Goal: Task Accomplishment & Management: Manage account settings

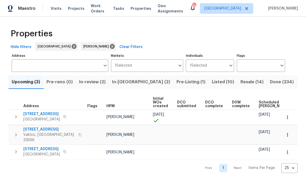
click at [121, 81] on span "In-[GEOGRAPHIC_DATA] (2)" at bounding box center [141, 81] width 58 height 7
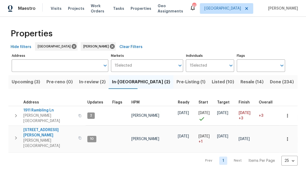
click at [99, 81] on span "In-review (2)" at bounding box center [92, 81] width 27 height 7
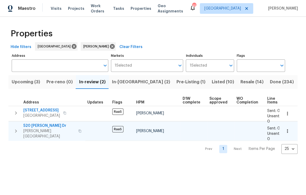
click at [78, 129] on icon "button" at bounding box center [79, 130] width 3 height 3
click at [16, 129] on icon "button" at bounding box center [16, 130] width 2 height 3
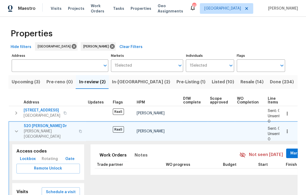
click at [32, 156] on span "Lockbox" at bounding box center [28, 159] width 16 height 7
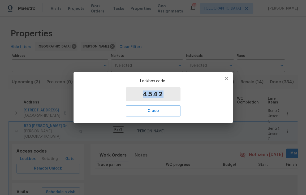
drag, startPoint x: 165, startPoint y: 93, endPoint x: 132, endPoint y: 94, distance: 32.4
click at [132, 94] on p "4542" at bounding box center [153, 94] width 55 height 14
copy p "4542"
click at [162, 115] on button "Close" at bounding box center [153, 110] width 55 height 11
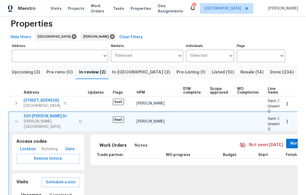
scroll to position [11, 0]
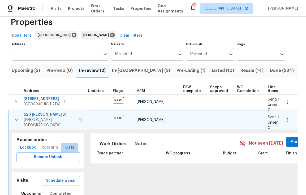
click at [67, 144] on span "Gate" at bounding box center [69, 147] width 13 height 7
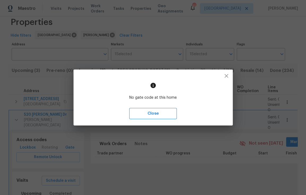
click at [159, 112] on span "Close" at bounding box center [153, 113] width 36 height 7
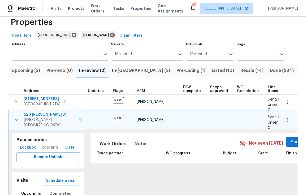
click at [43, 115] on span "520 Donna Dr" at bounding box center [50, 114] width 52 height 5
click at [17, 118] on icon "button" at bounding box center [16, 120] width 6 height 6
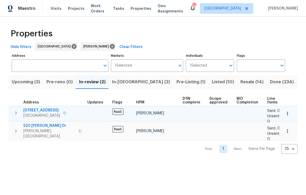
scroll to position [0, 0]
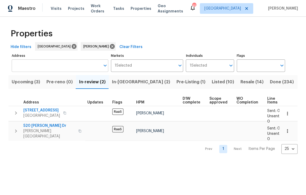
click at [34, 66] on input "Address" at bounding box center [56, 65] width 89 height 12
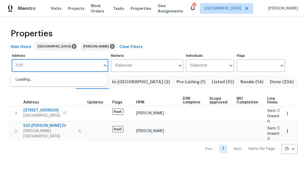
type input "7231"
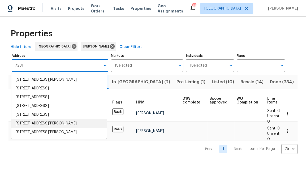
click at [50, 124] on li "7231 Somerset Pond Dr Ruskin FL 33573" at bounding box center [58, 123] width 95 height 9
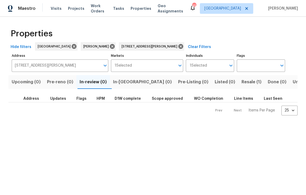
click at [241, 83] on span "Resale (1)" at bounding box center [251, 81] width 20 height 7
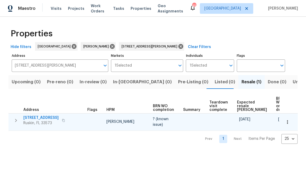
click at [53, 118] on span "7231 Somerset Pond Dr" at bounding box center [40, 117] width 35 height 5
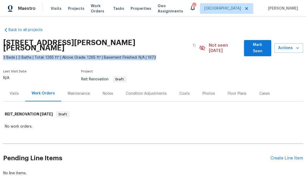
drag, startPoint x: 2, startPoint y: 51, endPoint x: 155, endPoint y: 53, distance: 153.3
click at [155, 55] on span "3 Beds | 2 Baths | Total: 1265 ft² | Above Grade: 1265 ft² | Basement Finished:…" at bounding box center [101, 57] width 196 height 5
copy span "3 Beds | 2 Baths | Total: 1265 ft² | Above Grade: 1265 ft² | Basement Finished:…"
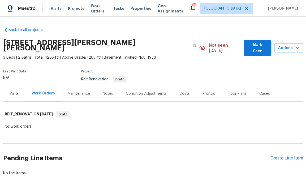
click at [131, 91] on div "Condition Adjustments" at bounding box center [146, 93] width 41 height 5
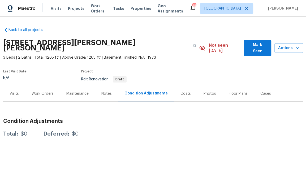
click at [68, 91] on div "Maintenance" at bounding box center [77, 93] width 22 height 5
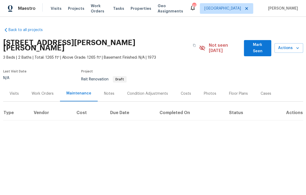
click at [42, 91] on div "Work Orders" at bounding box center [43, 93] width 22 height 5
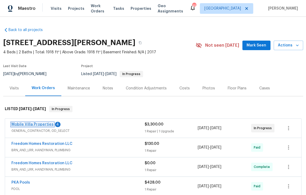
click at [40, 124] on link "Mobile Villa Properties" at bounding box center [32, 125] width 42 height 4
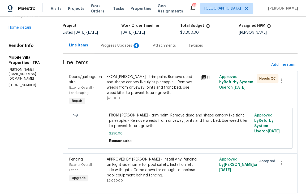
scroll to position [48, 0]
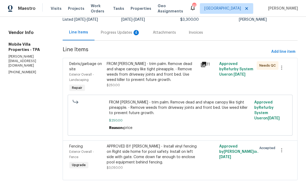
click at [158, 151] on div "APPROVED BY MAYES - Install vinyl fencing on Right side home for pool safety. I…" at bounding box center [152, 154] width 90 height 21
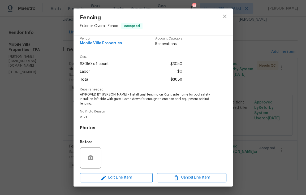
scroll to position [0, 0]
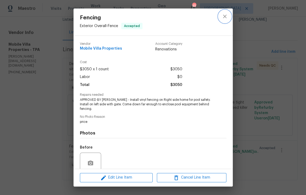
click at [224, 16] on icon "close" at bounding box center [224, 16] width 3 height 3
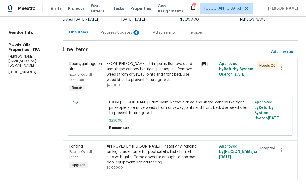
click at [155, 68] on div "FROM PAUL - trim palm. Remove dead and shape canopy like tight pineapple. - Rem…" at bounding box center [152, 71] width 90 height 21
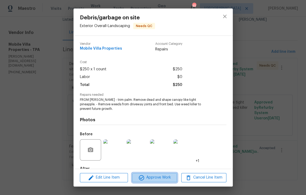
click at [161, 177] on span "Approve Work" at bounding box center [155, 177] width 42 height 7
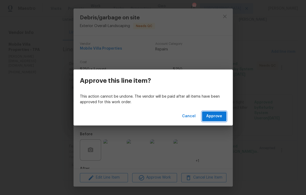
click at [218, 114] on span "Approve" at bounding box center [214, 116] width 16 height 7
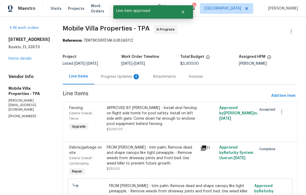
click at [113, 75] on div "Progress Updates 4" at bounding box center [120, 76] width 39 height 5
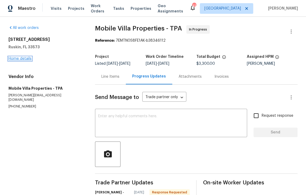
click at [13, 58] on link "Home details" at bounding box center [19, 59] width 23 height 4
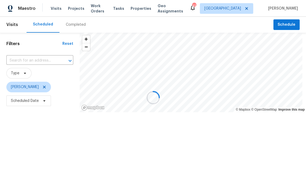
click at [25, 102] on div at bounding box center [153, 97] width 306 height 195
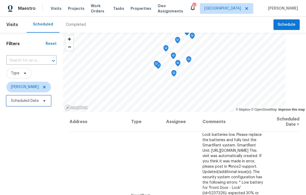
click at [25, 102] on span "Scheduled Date" at bounding box center [25, 100] width 28 height 5
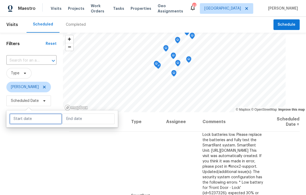
select select "8"
select select "2025"
select select "9"
select select "2025"
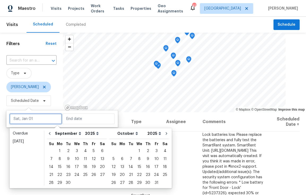
click at [23, 116] on input "text" at bounding box center [36, 119] width 52 height 11
click at [26, 133] on div "Overdue" at bounding box center [27, 133] width 28 height 5
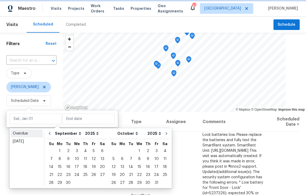
type input "Sun, Aug 31"
type input "Mon, Sep 29"
select select "7"
select select "8"
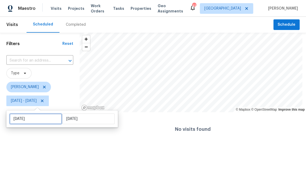
click at [27, 119] on input "Sun, Aug 31" at bounding box center [36, 119] width 52 height 11
select select "7"
select select "2025"
select select "8"
select select "2025"
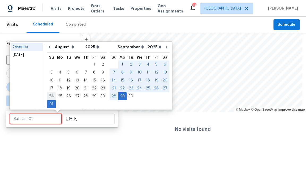
type input "Sun, Aug 24"
click at [24, 57] on div "Today" at bounding box center [27, 54] width 28 height 5
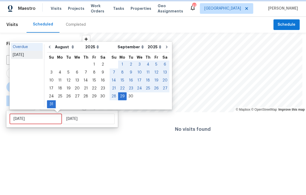
type input "Tue, Sep 30"
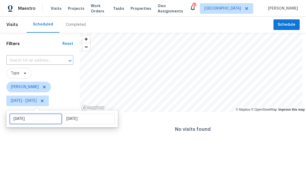
select select "8"
select select "2025"
select select "9"
select select "2025"
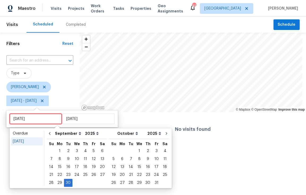
click at [29, 119] on input "Tue, Sep 30" at bounding box center [36, 119] width 52 height 11
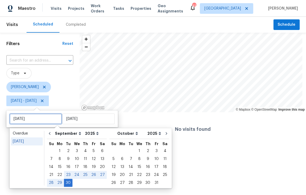
type input "Tue, Sep 23"
type input "Tue, Sep 30"
type input "Sun, Oct 12"
type input "Tue, Sep 30"
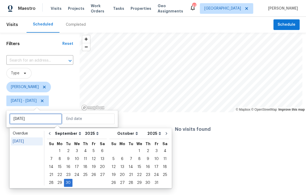
type input "Tue, Sep 30"
type input "Wed, Oct 01"
click at [137, 151] on div "1" at bounding box center [139, 150] width 8 height 7
type input "Wed, Oct 01"
type input "Tue, Sep 30"
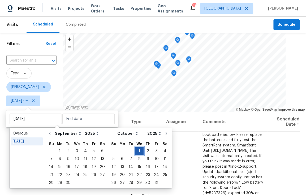
click at [137, 151] on div "1" at bounding box center [139, 150] width 8 height 7
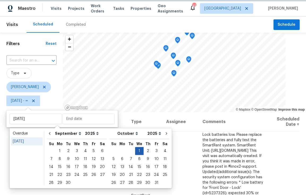
type input "Wed, Oct 01"
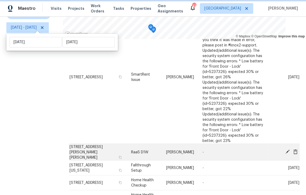
scroll to position [52, 0]
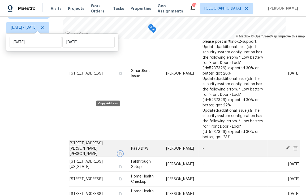
click at [119, 152] on icon "button" at bounding box center [120, 153] width 3 height 3
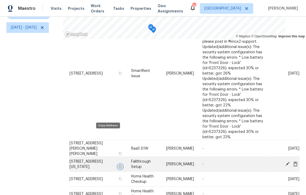
click at [119, 165] on icon "button" at bounding box center [120, 166] width 3 height 3
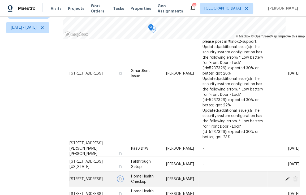
click at [119, 177] on icon "button" at bounding box center [120, 178] width 3 height 3
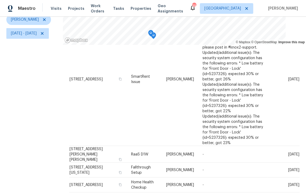
scroll to position [66, 0]
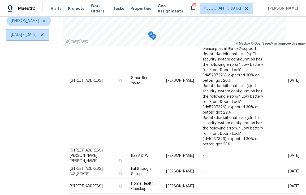
click at [37, 35] on span "Wed, Oct 01 - Wed, Oct 01" at bounding box center [24, 34] width 26 height 5
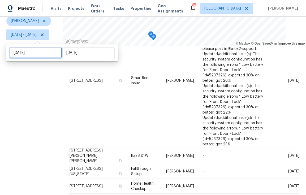
select select "9"
select select "2025"
select select "10"
select select "2025"
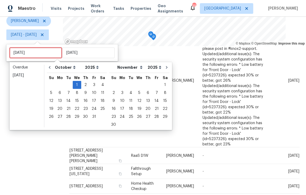
click at [39, 50] on input "Wed, Oct 01" at bounding box center [36, 52] width 52 height 11
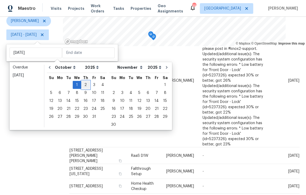
click at [85, 86] on div "2" at bounding box center [85, 84] width 8 height 7
type input "Thu, Oct 02"
type input "Wed, Oct 01"
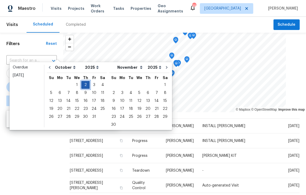
click at [84, 85] on div "2" at bounding box center [85, 84] width 8 height 7
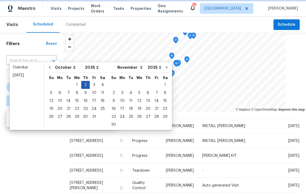
type input "Thu, Oct 02"
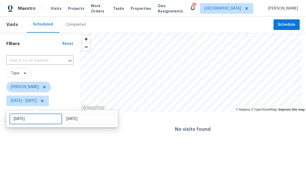
click at [42, 120] on input "Thu, Oct 02" at bounding box center [36, 119] width 52 height 11
select select "9"
select select "2025"
select select "10"
select select "2025"
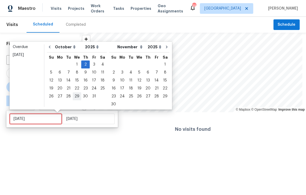
type input "Wed, Oct 29"
click at [92, 62] on div "3" at bounding box center [94, 64] width 9 height 7
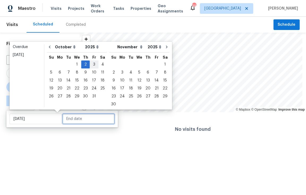
type input "Fri, Oct 03"
type input "Thu, Oct 02"
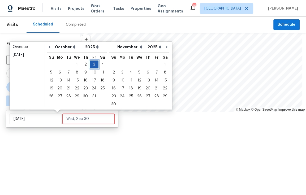
click at [92, 63] on div "3" at bounding box center [94, 64] width 9 height 7
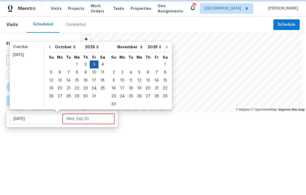
type input "Fri, Oct 03"
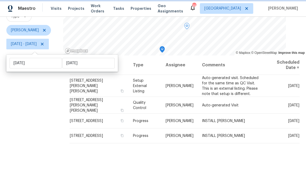
scroll to position [77, 0]
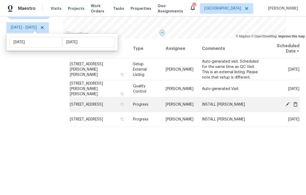
click at [285, 102] on icon at bounding box center [287, 104] width 5 height 5
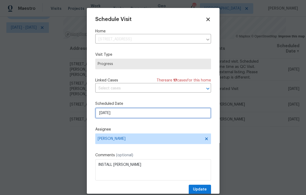
select select "9"
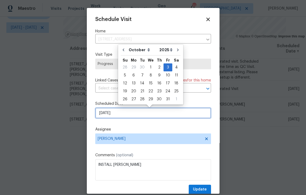
click at [103, 114] on input "10/3/2025" at bounding box center [153, 113] width 116 height 11
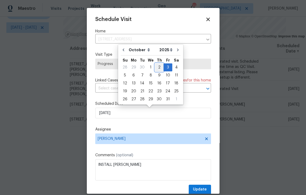
click at [157, 68] on div "2" at bounding box center [159, 67] width 8 height 7
type input "10/2/2025"
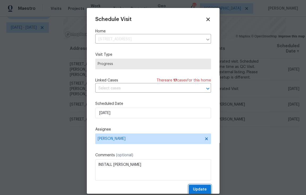
click at [196, 189] on span "Update" at bounding box center [200, 189] width 14 height 7
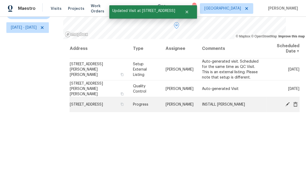
click at [285, 102] on icon at bounding box center [287, 104] width 5 height 5
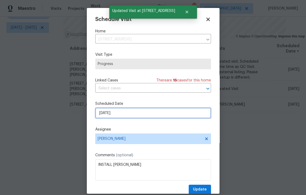
click at [126, 115] on input "10/3/2025" at bounding box center [153, 113] width 116 height 11
select select "9"
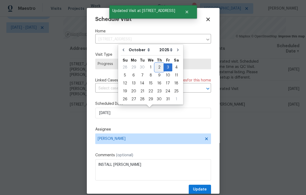
click at [158, 68] on div "2" at bounding box center [159, 67] width 8 height 7
type input "10/2/2025"
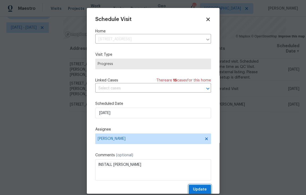
click at [197, 190] on span "Update" at bounding box center [200, 189] width 14 height 7
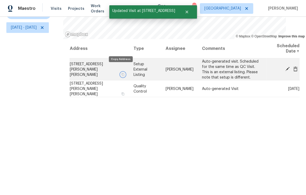
click at [121, 73] on icon "button" at bounding box center [122, 74] width 3 height 3
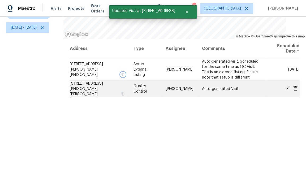
scroll to position [0, 0]
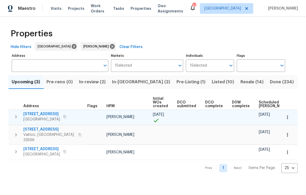
click at [17, 118] on icon "button" at bounding box center [16, 117] width 6 height 6
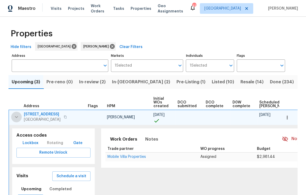
click at [17, 118] on icon "button" at bounding box center [16, 117] width 6 height 6
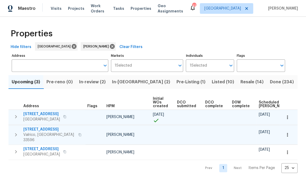
click at [45, 128] on span "[STREET_ADDRESS]" at bounding box center [49, 129] width 52 height 5
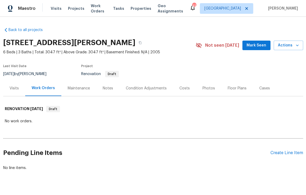
click at [132, 86] on div "Condition Adjustments" at bounding box center [146, 88] width 41 height 5
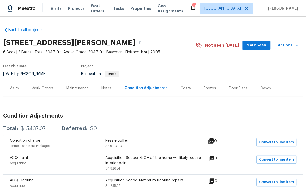
click at [12, 88] on div "Visits" at bounding box center [14, 88] width 9 height 5
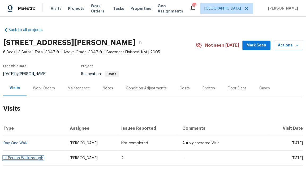
click at [38, 158] on link "In-Person Walkthrough" at bounding box center [23, 158] width 40 height 4
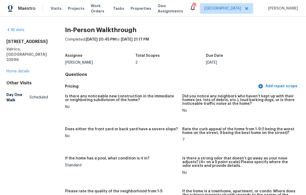
scroll to position [244, 0]
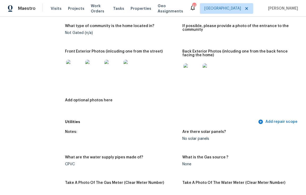
click at [107, 70] on img at bounding box center [112, 68] width 17 height 17
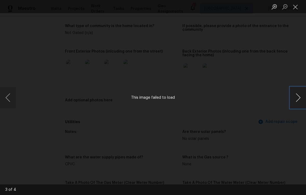
click at [299, 103] on button "Next image" at bounding box center [298, 97] width 16 height 21
click at [296, 6] on button "Close lightbox" at bounding box center [295, 6] width 11 height 9
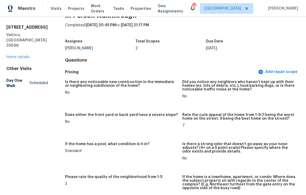
scroll to position [0, 0]
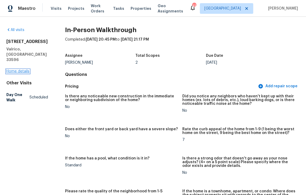
click at [25, 70] on link "Home details" at bounding box center [17, 72] width 23 height 4
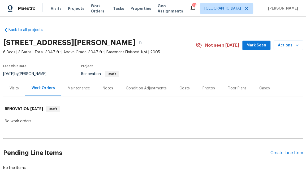
click at [134, 89] on div "Condition Adjustments" at bounding box center [146, 88] width 41 height 5
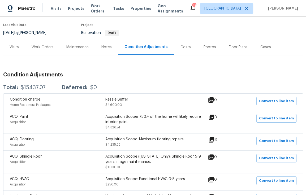
scroll to position [77, 0]
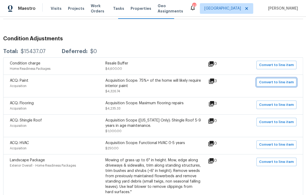
click at [268, 84] on span "Convert to line item" at bounding box center [276, 82] width 35 height 6
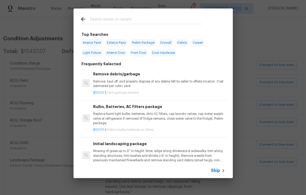
click at [216, 171] on span "Skip" at bounding box center [215, 170] width 9 height 5
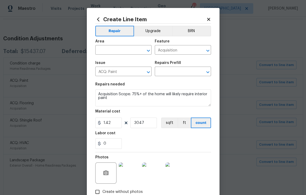
click at [207, 19] on icon at bounding box center [208, 19] width 3 height 3
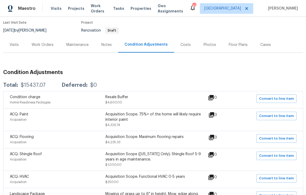
scroll to position [56, 0]
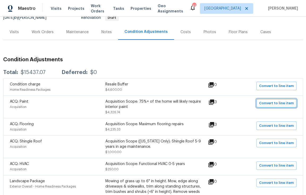
click at [277, 102] on span "Convert to line item" at bounding box center [276, 103] width 35 height 6
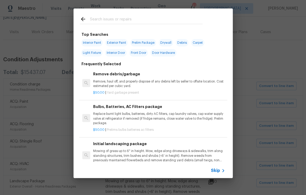
click at [220, 169] on icon at bounding box center [223, 170] width 6 height 6
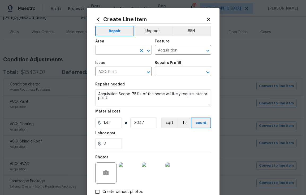
click at [101, 48] on input "text" at bounding box center [115, 50] width 41 height 8
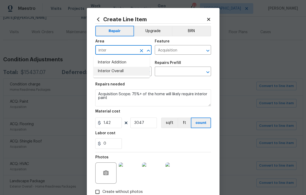
click at [114, 69] on li "Interior Overall" at bounding box center [121, 71] width 56 height 9
type input "Interior Overall"
click at [169, 74] on input "text" at bounding box center [175, 72] width 41 height 8
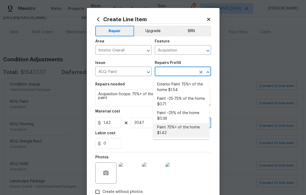
click at [181, 129] on li "Paint 75%+ of the home $1.42" at bounding box center [181, 130] width 56 height 14
type input "Paint 75%+ of the home $1.42"
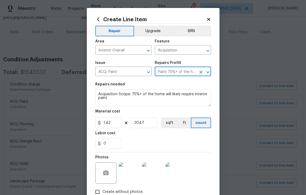
scroll to position [34, 0]
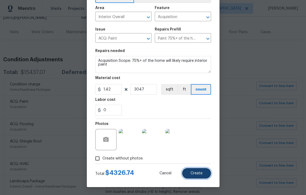
click at [200, 175] on span "Create" at bounding box center [196, 173] width 12 height 4
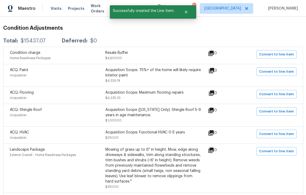
scroll to position [0, 0]
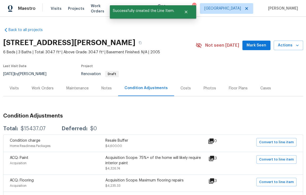
click at [48, 86] on div "Work Orders" at bounding box center [43, 88] width 22 height 5
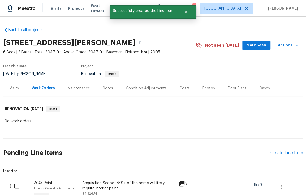
click at [14, 185] on input "checkbox" at bounding box center [18, 185] width 15 height 11
checkbox input "true"
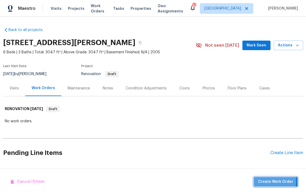
click at [270, 181] on span "Create Work Order" at bounding box center [275, 182] width 35 height 7
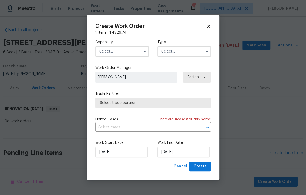
click at [115, 52] on input "text" at bounding box center [122, 51] width 54 height 11
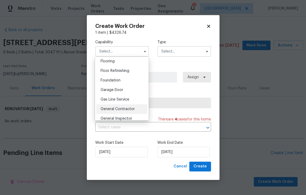
scroll to position [212, 0]
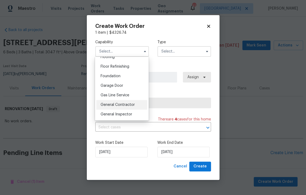
click at [117, 107] on span "General Contractor" at bounding box center [118, 105] width 34 height 4
type input "General Contractor"
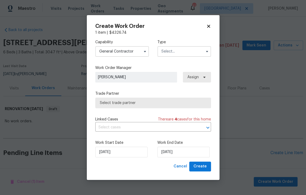
click at [182, 53] on input "text" at bounding box center [184, 51] width 54 height 11
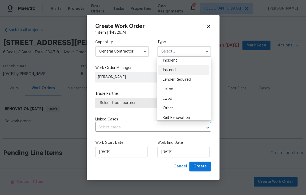
scroll to position [63, 0]
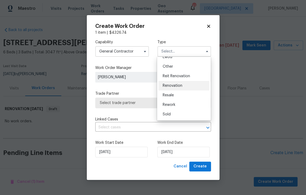
click at [177, 85] on span "Renovation" at bounding box center [173, 86] width 20 height 4
type input "Renovation"
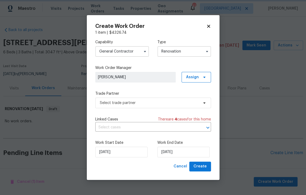
scroll to position [0, 0]
click at [180, 103] on span "Select trade partner" at bounding box center [149, 102] width 99 height 5
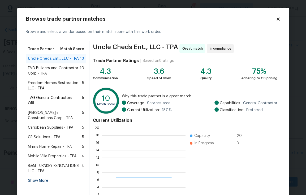
scroll to position [71, 80]
click at [51, 67] on span "EMB Builders and Contractor Corp - TPA" at bounding box center [54, 71] width 52 height 11
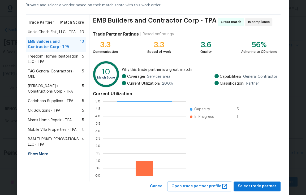
scroll to position [39, 0]
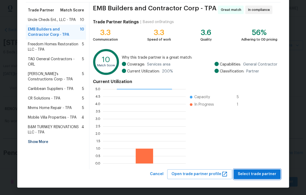
click at [255, 174] on span "Select trade partner" at bounding box center [257, 174] width 38 height 7
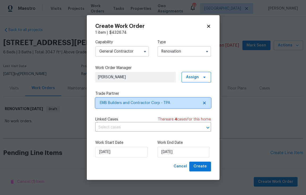
scroll to position [0, 0]
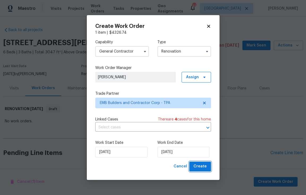
click at [203, 167] on span "Create" at bounding box center [199, 166] width 13 height 7
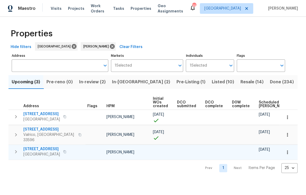
click at [45, 146] on span "[STREET_ADDRESS]" at bounding box center [41, 148] width 37 height 5
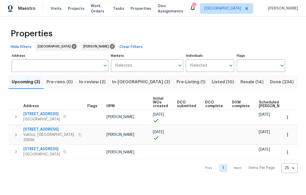
click at [125, 81] on span "In-[GEOGRAPHIC_DATA] (2)" at bounding box center [141, 81] width 58 height 7
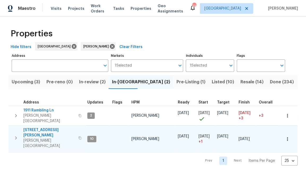
click at [37, 127] on span "[STREET_ADDRESS][PERSON_NAME]" at bounding box center [49, 132] width 52 height 11
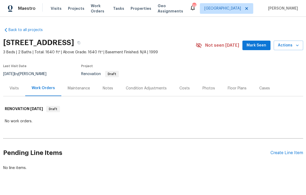
click at [152, 89] on div "Condition Adjustments" at bounding box center [146, 88] width 41 height 5
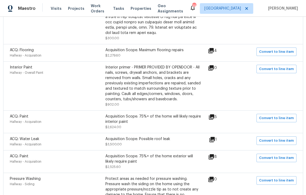
scroll to position [295, 0]
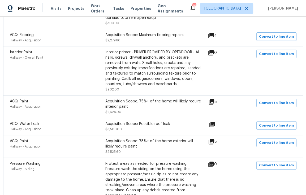
click at [212, 126] on icon at bounding box center [212, 124] width 6 height 6
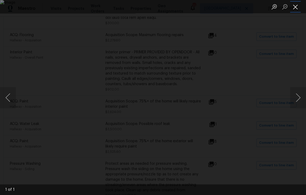
click at [296, 10] on button "Close lightbox" at bounding box center [295, 6] width 11 height 9
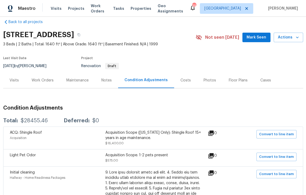
scroll to position [0, 0]
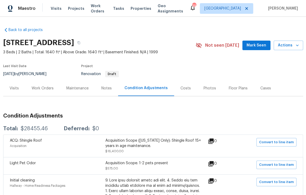
click at [15, 89] on div "Visits" at bounding box center [14, 88] width 9 height 5
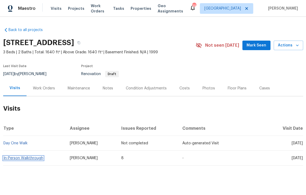
click at [28, 157] on link "In-Person Walkthrough" at bounding box center [23, 158] width 40 height 4
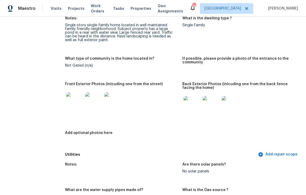
scroll to position [225, 0]
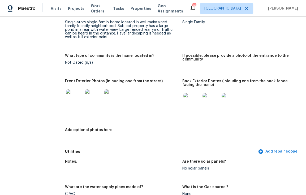
click at [77, 102] on img at bounding box center [74, 97] width 17 height 17
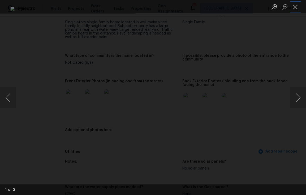
click at [297, 7] on button "Close lightbox" at bounding box center [295, 6] width 11 height 9
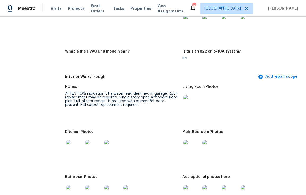
scroll to position [509, 0]
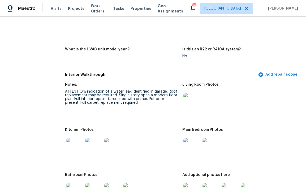
click at [73, 150] on img at bounding box center [74, 146] width 17 height 17
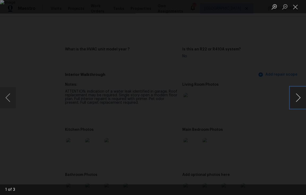
click at [297, 95] on button "Next image" at bounding box center [298, 97] width 16 height 21
click at [298, 96] on button "Next image" at bounding box center [298, 97] width 16 height 21
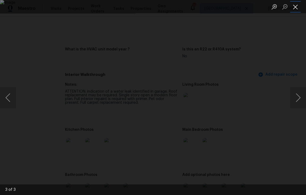
click at [297, 10] on button "Close lightbox" at bounding box center [295, 6] width 11 height 9
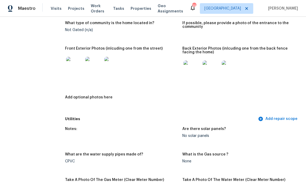
scroll to position [0, 0]
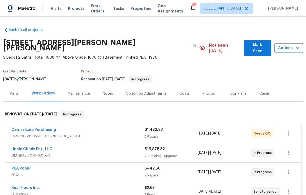
click at [288, 48] on span "Actions" at bounding box center [289, 48] width 20 height 7
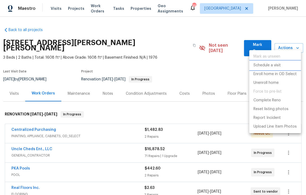
click at [278, 67] on p "Schedule a visit" at bounding box center [266, 66] width 27 height 6
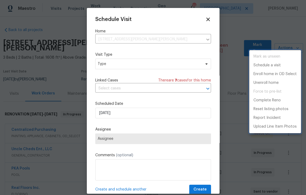
drag, startPoint x: 127, startPoint y: 64, endPoint x: 125, endPoint y: 67, distance: 3.3
click at [127, 64] on div at bounding box center [153, 97] width 306 height 195
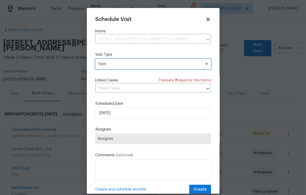
click at [126, 68] on span "Type" at bounding box center [153, 64] width 116 height 11
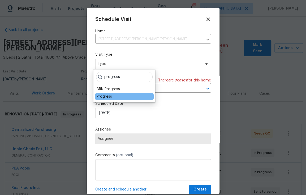
type input "progress"
click at [122, 99] on div "Progress" at bounding box center [124, 96] width 59 height 7
click at [113, 96] on div "Progress" at bounding box center [124, 96] width 59 height 7
click at [107, 96] on div "Progress" at bounding box center [104, 96] width 15 height 5
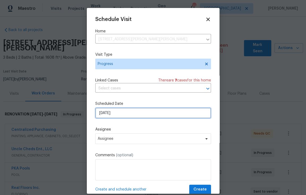
click at [129, 115] on input "[DATE]" at bounding box center [153, 113] width 116 height 11
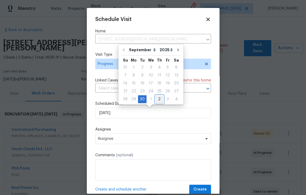
click at [157, 98] on div "2" at bounding box center [159, 98] width 8 height 7
type input "[DATE]"
select select "9"
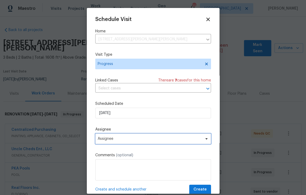
click at [176, 144] on span "Assignee" at bounding box center [153, 138] width 116 height 11
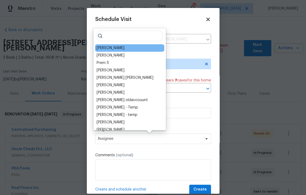
click at [115, 50] on div "[PERSON_NAME]" at bounding box center [111, 47] width 28 height 5
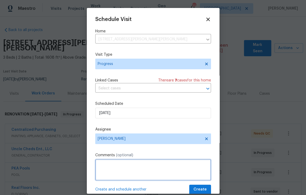
click at [128, 168] on textarea at bounding box center [153, 169] width 116 height 21
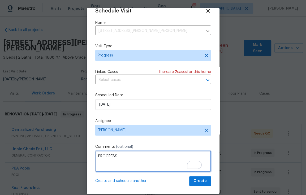
scroll to position [10, 0]
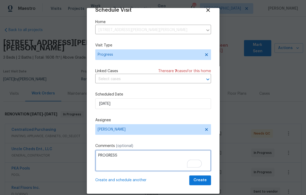
type textarea "PROGRESS"
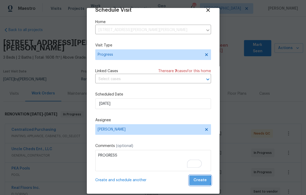
click at [193, 180] on span "Create" at bounding box center [199, 180] width 13 height 7
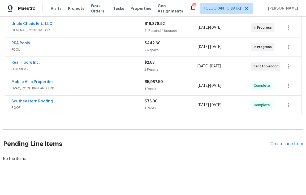
scroll to position [0, 0]
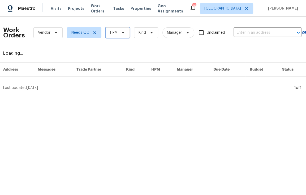
click at [121, 33] on icon at bounding box center [123, 33] width 4 height 4
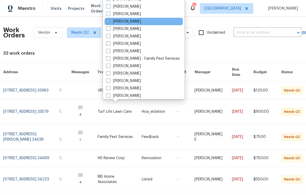
scroll to position [80, 0]
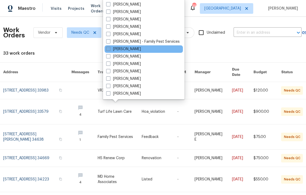
click at [122, 47] on label "[PERSON_NAME]" at bounding box center [123, 48] width 35 height 5
click at [110, 47] on input "[PERSON_NAME]" at bounding box center [107, 47] width 3 height 3
checkbox input "true"
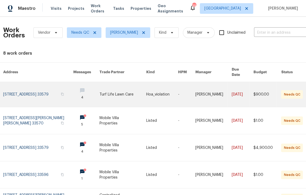
click at [95, 95] on td "Turf Life Lawn Care" at bounding box center [118, 94] width 47 height 25
click at [95, 85] on td "Turf Life Lawn Care" at bounding box center [118, 94] width 47 height 25
click at [130, 89] on link at bounding box center [122, 94] width 47 height 25
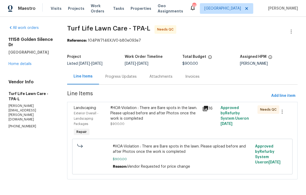
click at [157, 114] on div "#HOA-Violation : There are Bare spots in the lawn. Please upload before and aft…" at bounding box center [154, 113] width 89 height 16
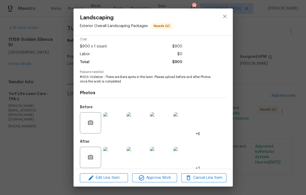
scroll to position [27, 0]
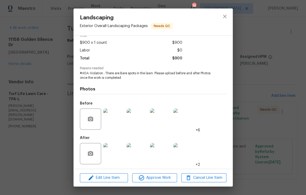
click at [119, 150] on img at bounding box center [113, 153] width 21 height 21
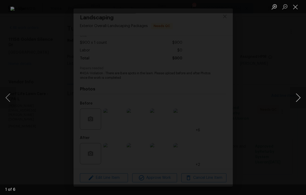
click at [298, 100] on button "Next image" at bounding box center [298, 97] width 16 height 21
click at [296, 7] on button "Close lightbox" at bounding box center [295, 6] width 11 height 9
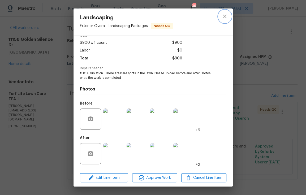
click at [224, 17] on icon "close" at bounding box center [225, 16] width 6 height 6
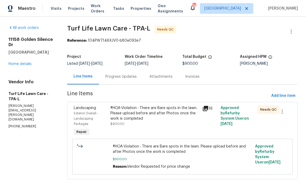
click at [124, 76] on div "Progress Updates" at bounding box center [120, 76] width 31 height 5
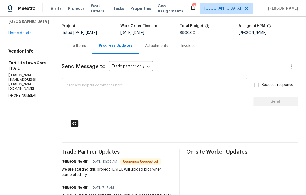
scroll to position [24, 0]
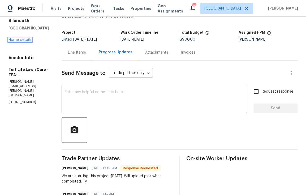
click at [18, 42] on link "Home details" at bounding box center [19, 40] width 23 height 4
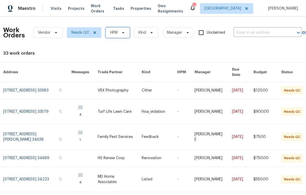
click at [111, 32] on span "HPM" at bounding box center [113, 32] width 7 height 5
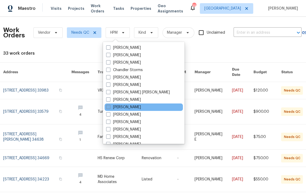
scroll to position [80, 0]
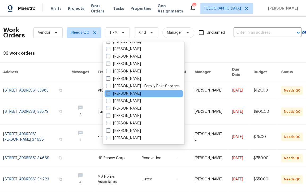
click at [121, 93] on label "[PERSON_NAME]" at bounding box center [123, 93] width 35 height 5
click at [110, 93] on input "[PERSON_NAME]" at bounding box center [107, 92] width 3 height 3
checkbox input "true"
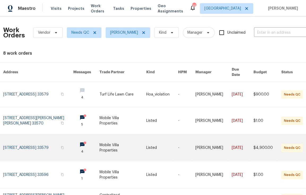
click at [120, 142] on link at bounding box center [122, 147] width 47 height 27
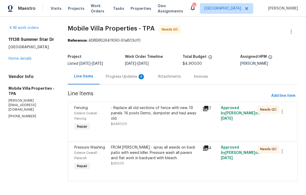
click at [122, 77] on div "Progress Updates 4" at bounding box center [125, 76] width 39 height 5
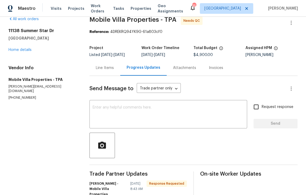
scroll to position [7, 0]
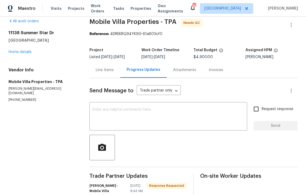
click at [105, 70] on div "Line Items" at bounding box center [105, 69] width 18 height 5
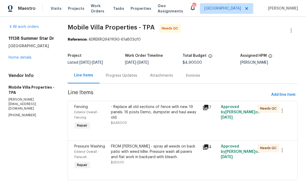
scroll to position [5, 0]
click at [159, 150] on div "FROM PAUL - spray all weeds on back patio with weed killer. Pressure wash all p…" at bounding box center [155, 152] width 88 height 16
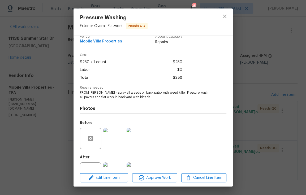
scroll to position [27, 0]
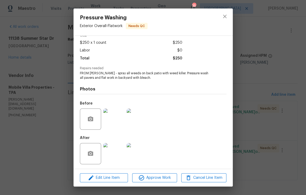
click at [118, 154] on img at bounding box center [113, 153] width 21 height 21
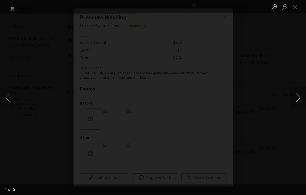
click at [296, 98] on button "Next image" at bounding box center [298, 97] width 16 height 21
click at [298, 6] on button "Close lightbox" at bounding box center [295, 6] width 11 height 9
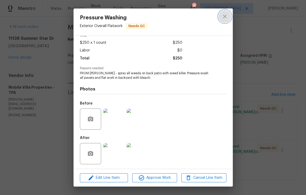
click at [227, 15] on icon "close" at bounding box center [225, 16] width 6 height 6
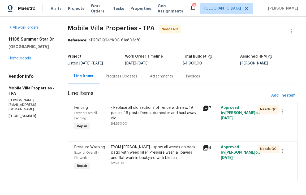
scroll to position [0, 0]
click at [288, 33] on icon "button" at bounding box center [291, 31] width 6 height 6
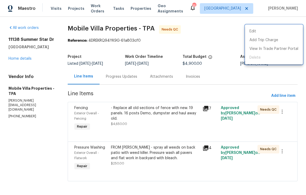
click at [42, 67] on div at bounding box center [153, 97] width 306 height 195
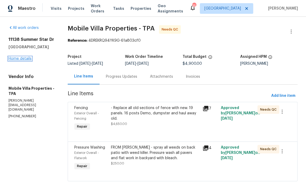
click at [20, 57] on link "Home details" at bounding box center [19, 59] width 23 height 4
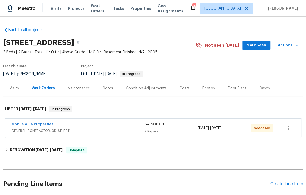
click at [285, 44] on span "Actions" at bounding box center [288, 45] width 21 height 7
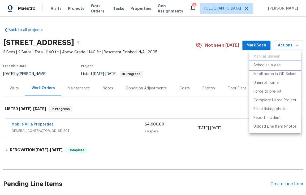
click at [275, 66] on p "Schedule a visit" at bounding box center [266, 66] width 27 height 6
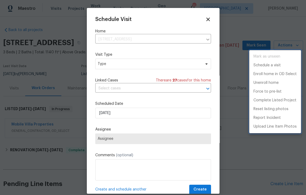
click at [120, 63] on div at bounding box center [153, 97] width 306 height 195
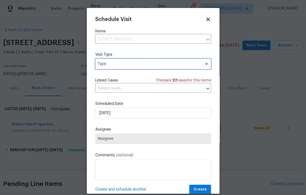
click at [120, 63] on span "Type" at bounding box center [149, 63] width 103 height 5
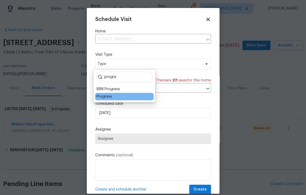
type input "progre"
click at [107, 97] on div "Progress" at bounding box center [104, 96] width 15 height 5
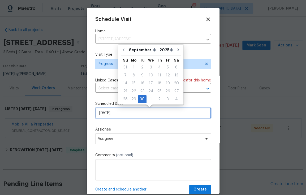
click at [121, 116] on input "9/30/2025" at bounding box center [153, 113] width 116 height 11
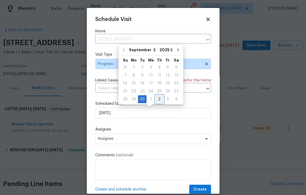
click at [157, 98] on div "2" at bounding box center [159, 98] width 8 height 7
type input "10/2/2025"
select select "9"
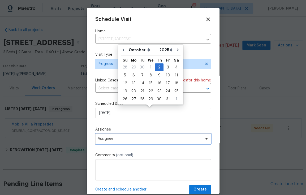
click at [153, 140] on span "Assignee" at bounding box center [150, 139] width 104 height 4
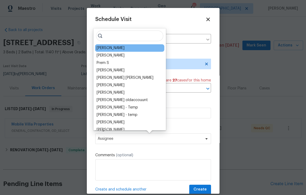
click at [120, 49] on div "[PERSON_NAME]" at bounding box center [129, 47] width 69 height 7
click at [119, 49] on div "[PERSON_NAME]" at bounding box center [111, 47] width 28 height 5
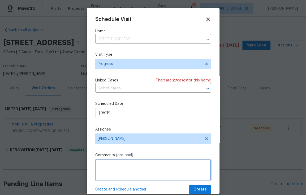
click at [143, 167] on textarea at bounding box center [153, 169] width 116 height 21
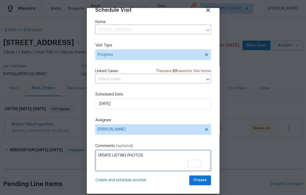
type textarea "UPDATE LISTING PHOTOS"
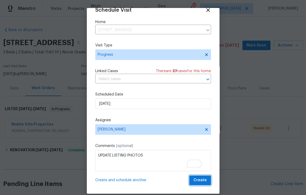
click at [196, 182] on span "Create" at bounding box center [199, 180] width 13 height 7
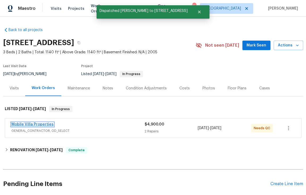
click at [38, 125] on link "Mobile Villa Properties" at bounding box center [32, 125] width 42 height 4
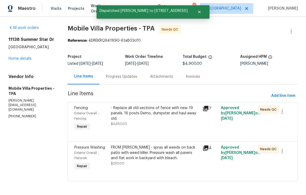
click at [141, 120] on div "- Replace all old sections of fence with new. 19 panels. 16 posts Demo, dumpste…" at bounding box center [155, 113] width 88 height 16
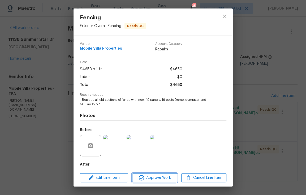
click at [164, 177] on span "Approve Work" at bounding box center [155, 178] width 42 height 7
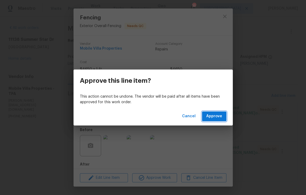
click at [207, 116] on span "Approve" at bounding box center [214, 116] width 16 height 7
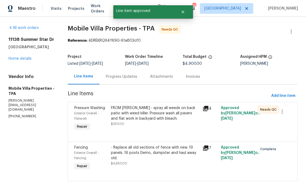
click at [143, 127] on div "FROM PAUL - spray all weeds on back patio with weed killer. Pressure wash all p…" at bounding box center [155, 119] width 92 height 30
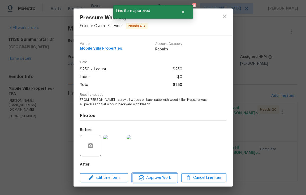
click at [158, 179] on span "Approve Work" at bounding box center [155, 178] width 42 height 7
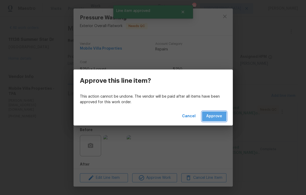
click at [209, 117] on span "Approve" at bounding box center [214, 116] width 16 height 7
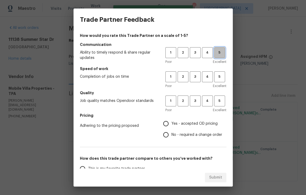
click at [216, 57] on button "5" at bounding box center [219, 52] width 11 height 11
click at [209, 78] on button "4" at bounding box center [207, 76] width 11 height 11
click at [217, 105] on button "5" at bounding box center [219, 100] width 11 height 11
drag, startPoint x: 188, startPoint y: 123, endPoint x: 157, endPoint y: 133, distance: 32.4
click at [188, 124] on span "Yes - accepted OD pricing" at bounding box center [194, 124] width 46 height 6
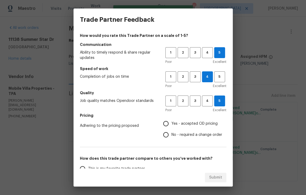
click at [171, 124] on input "Yes - accepted OD pricing" at bounding box center [165, 123] width 11 height 11
radio input "true"
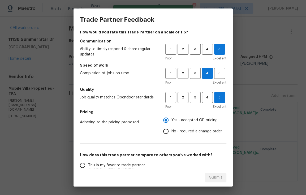
scroll to position [11, 0]
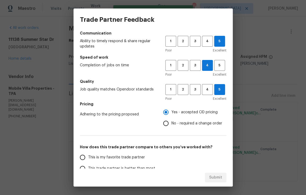
click at [97, 159] on span "This is my favorite trade partner" at bounding box center [116, 158] width 57 height 6
click at [88, 159] on input "This is my favorite trade partner" at bounding box center [82, 157] width 11 height 11
click at [218, 175] on span "Submit" at bounding box center [215, 177] width 13 height 7
radio input "true"
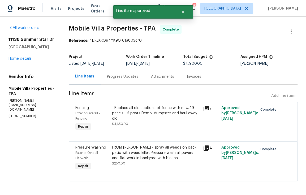
radio input "false"
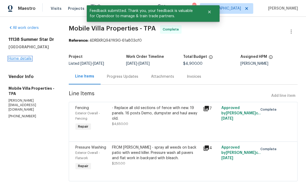
click at [21, 58] on link "Home details" at bounding box center [19, 59] width 23 height 4
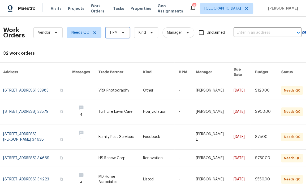
click at [121, 34] on icon at bounding box center [123, 33] width 4 height 4
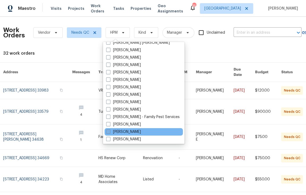
scroll to position [50, 0]
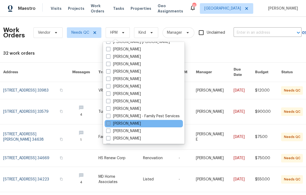
click at [120, 125] on label "[PERSON_NAME]" at bounding box center [123, 123] width 35 height 5
click at [110, 124] on input "[PERSON_NAME]" at bounding box center [107, 122] width 3 height 3
checkbox input "true"
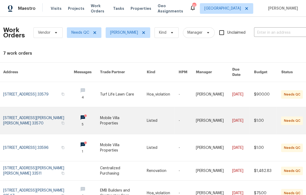
click at [159, 118] on link at bounding box center [163, 120] width 32 height 27
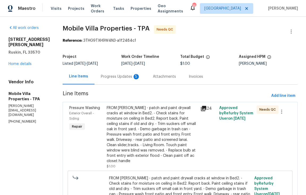
click at [101, 77] on div "Progress Updates 5" at bounding box center [120, 76] width 39 height 5
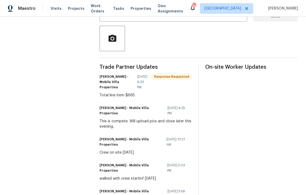
scroll to position [149, 0]
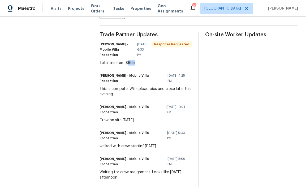
drag, startPoint x: 136, startPoint y: 64, endPoint x: 129, endPoint y: 66, distance: 6.5
click at [129, 66] on div "Total line item $665" at bounding box center [145, 62] width 92 height 5
copy div "665"
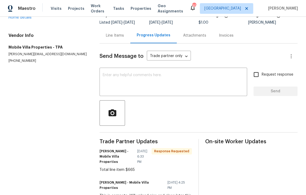
click at [118, 38] on div "Line Items" at bounding box center [115, 35] width 18 height 5
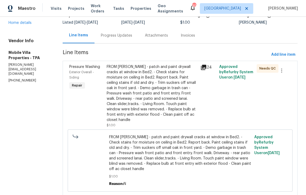
scroll to position [45, 0]
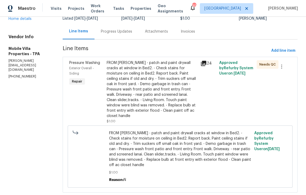
click at [127, 92] on div "FROM [PERSON_NAME] - patch and paint drywall cracks at window in Bed2. - Check …" at bounding box center [152, 89] width 90 height 58
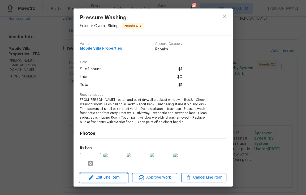
click at [118, 179] on span "Edit Line Item" at bounding box center [103, 177] width 45 height 7
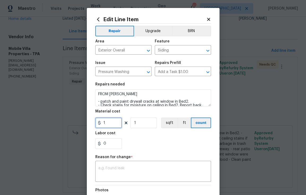
drag, startPoint x: 106, startPoint y: 123, endPoint x: 100, endPoint y: 123, distance: 6.4
click at [100, 123] on input "1" at bounding box center [108, 123] width 27 height 11
paste input "665"
type input "665"
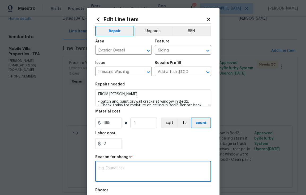
click at [136, 172] on textarea at bounding box center [152, 171] width 109 height 11
type textarea "PRICE"
click at [175, 151] on section "Repairs needed FROM PAUL - patch and paint drywall cracks at window in Bed2. - …" at bounding box center [153, 115] width 116 height 73
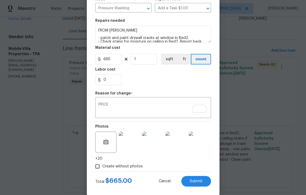
scroll to position [72, 0]
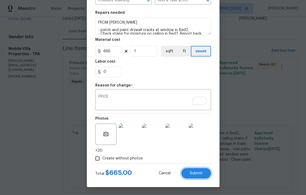
click at [198, 178] on button "Submit" at bounding box center [196, 173] width 30 height 11
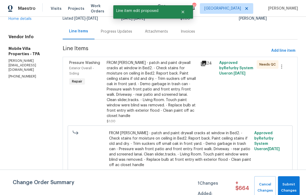
scroll to position [0, 0]
click at [105, 32] on div "Progress Updates" at bounding box center [116, 31] width 31 height 5
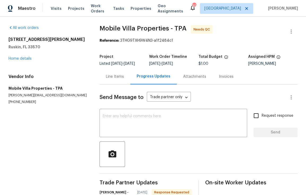
click at [119, 76] on div "Line Items" at bounding box center [114, 77] width 31 height 16
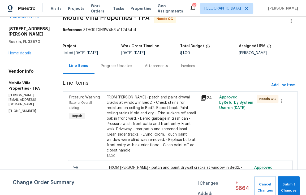
scroll to position [12, 0]
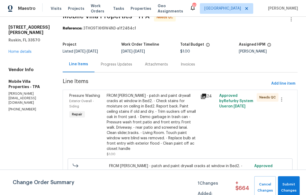
click at [131, 131] on div "FROM PAUL - patch and paint drywall cracks at window in Bed2. - Check stains fo…" at bounding box center [152, 122] width 90 height 58
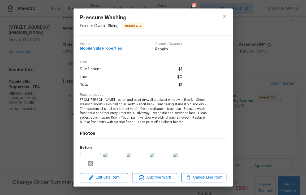
scroll to position [45, 0]
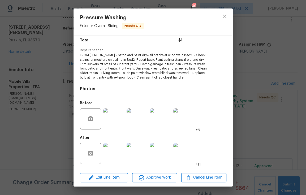
click at [112, 152] on img at bounding box center [113, 153] width 21 height 21
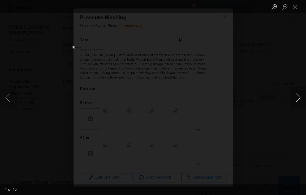
click at [296, 99] on button "Next image" at bounding box center [298, 97] width 16 height 21
click at [297, 98] on button "Next image" at bounding box center [298, 97] width 16 height 21
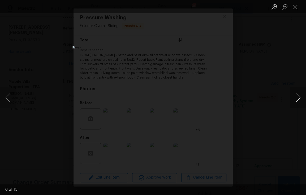
click at [297, 98] on button "Next image" at bounding box center [298, 97] width 16 height 21
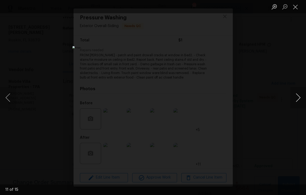
click at [297, 98] on button "Next image" at bounding box center [298, 97] width 16 height 21
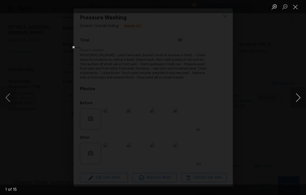
click at [297, 98] on button "Next image" at bounding box center [298, 97] width 16 height 21
click at [295, 5] on button "Close lightbox" at bounding box center [295, 6] width 11 height 9
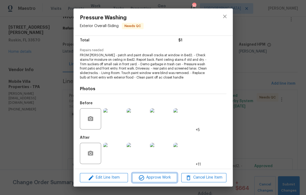
click at [159, 178] on span "Approve Work" at bounding box center [155, 177] width 42 height 7
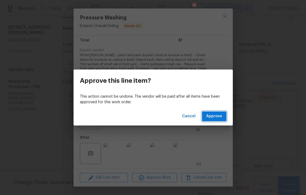
click at [211, 114] on span "Approve" at bounding box center [214, 116] width 16 height 7
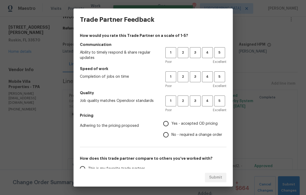
click at [289, 186] on div "Trade Partner Feedback How would you rate this Trade Partner on a scale of 1-5?…" at bounding box center [153, 97] width 306 height 195
click at [216, 52] on span "5" at bounding box center [220, 53] width 10 height 6
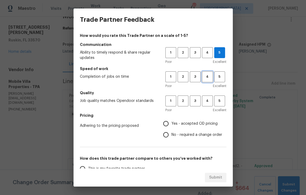
click at [208, 78] on span "4" at bounding box center [207, 77] width 10 height 6
drag, startPoint x: 217, startPoint y: 100, endPoint x: 216, endPoint y: 105, distance: 5.1
click at [217, 100] on span "5" at bounding box center [220, 101] width 10 height 6
click at [165, 120] on input "Yes - accepted OD pricing" at bounding box center [165, 123] width 11 height 11
radio input "true"
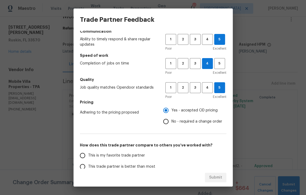
scroll to position [74, 0]
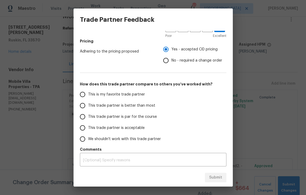
click at [113, 95] on span "This is my favorite trade partner" at bounding box center [116, 95] width 57 height 6
click at [88, 95] on input "This is my favorite trade partner" at bounding box center [82, 94] width 11 height 11
click at [217, 179] on span "Submit" at bounding box center [215, 177] width 13 height 7
radio input "true"
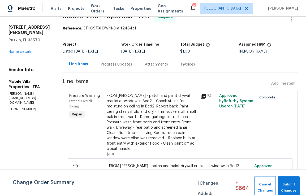
radio input "false"
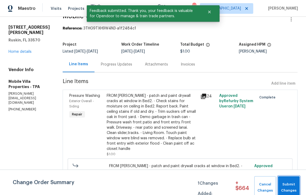
click at [285, 187] on span "Submit Changes" at bounding box center [288, 187] width 16 height 12
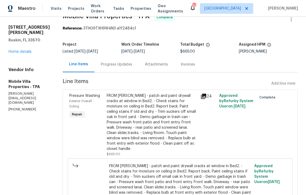
click at [13, 54] on div "523 Glenn Cross Dr Ruskin, FL 33570 Home details" at bounding box center [28, 40] width 41 height 30
click at [254, 69] on div "Line Items Progress Updates Attachments Invoices" at bounding box center [180, 65] width 235 height 16
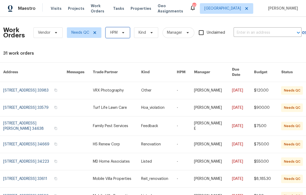
click at [121, 35] on span "HPM" at bounding box center [118, 32] width 24 height 11
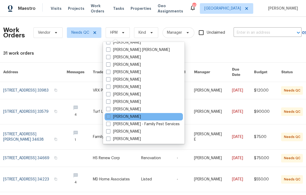
scroll to position [58, 0]
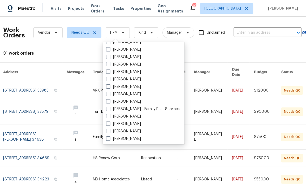
click at [127, 115] on label "[PERSON_NAME]" at bounding box center [123, 116] width 35 height 5
click at [110, 115] on input "[PERSON_NAME]" at bounding box center [107, 115] width 3 height 3
checkbox input "true"
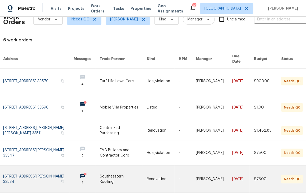
scroll to position [16, 0]
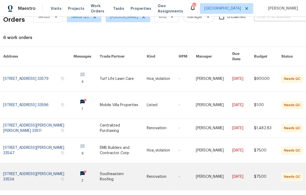
click at [123, 171] on link at bounding box center [123, 176] width 47 height 27
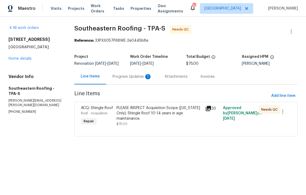
click at [133, 76] on div "Progress Updates 1" at bounding box center [131, 76] width 39 height 5
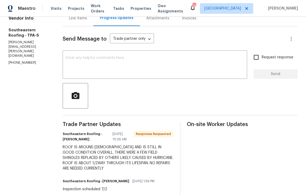
scroll to position [73, 0]
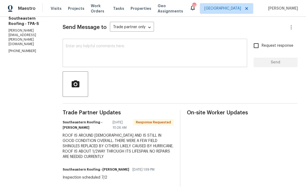
click at [105, 46] on textarea at bounding box center [155, 53] width 178 height 19
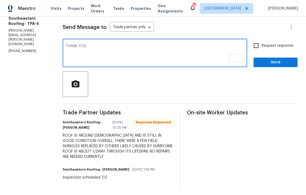
type textarea "THANK YOU"
click at [279, 59] on span "Send" at bounding box center [276, 62] width 36 height 7
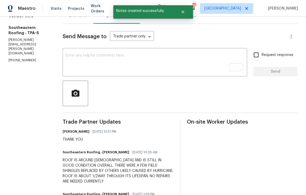
scroll to position [0, 0]
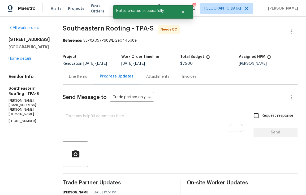
click at [79, 77] on div "Line Items" at bounding box center [78, 76] width 18 height 5
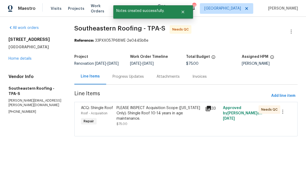
click at [147, 124] on div "PLEASE INSPECT Acquisition Scope (Florida Only): Shingle Roof 10-14 years in ag…" at bounding box center [159, 115] width 86 height 21
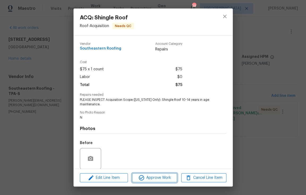
click at [159, 181] on button "Approve Work" at bounding box center [154, 177] width 45 height 9
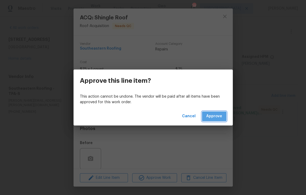
click at [217, 116] on span "Approve" at bounding box center [214, 116] width 16 height 7
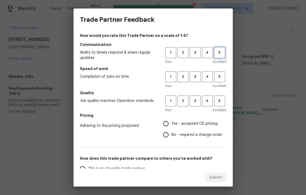
click at [217, 54] on span "5" at bounding box center [220, 53] width 10 height 6
click at [204, 77] on span "4" at bounding box center [207, 77] width 10 height 6
click at [216, 99] on span "5" at bounding box center [220, 101] width 10 height 6
click at [192, 125] on span "Yes - accepted OD pricing" at bounding box center [194, 124] width 46 height 6
click at [171, 125] on input "Yes - accepted OD pricing" at bounding box center [165, 123] width 11 height 11
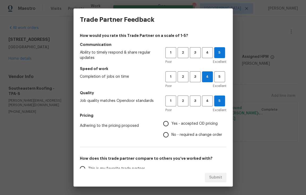
radio input "true"
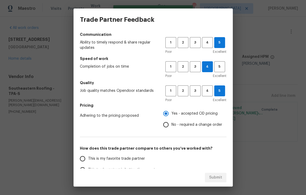
scroll to position [11, 0]
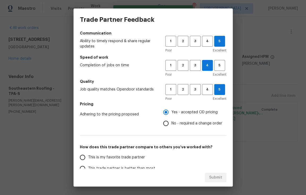
click at [96, 153] on label "This is my favorite trade partner" at bounding box center [119, 157] width 84 height 11
click at [88, 153] on input "This is my favorite trade partner" at bounding box center [82, 157] width 11 height 11
click at [219, 179] on span "Submit" at bounding box center [215, 177] width 13 height 7
radio input "true"
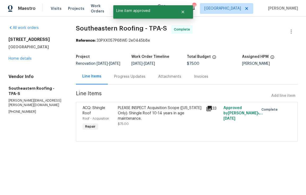
radio input "false"
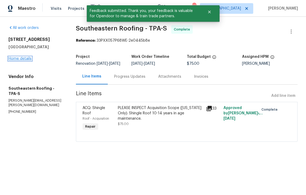
click at [25, 58] on link "Home details" at bounding box center [19, 59] width 23 height 4
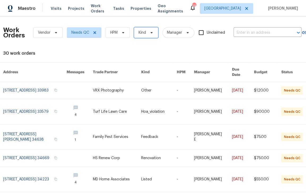
click at [145, 31] on span "Kind" at bounding box center [146, 32] width 24 height 11
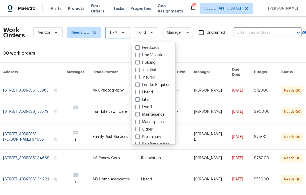
click at [127, 35] on span "HPM" at bounding box center [118, 32] width 24 height 11
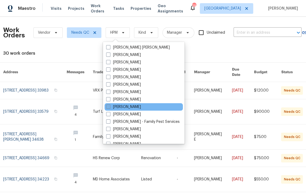
scroll to position [45, 0]
click at [124, 130] on label "[PERSON_NAME]" at bounding box center [123, 128] width 35 height 5
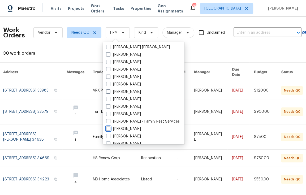
click at [110, 130] on input "[PERSON_NAME]" at bounding box center [107, 127] width 3 height 3
checkbox input "true"
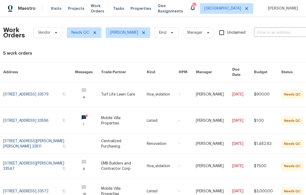
click at [122, 122] on link at bounding box center [124, 120] width 46 height 27
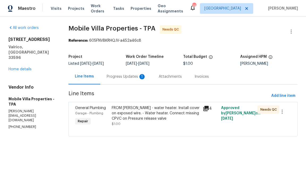
click at [137, 77] on div "Progress Updates 1" at bounding box center [126, 76] width 39 height 5
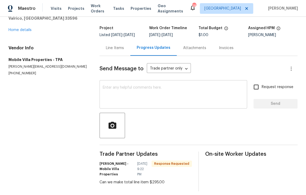
scroll to position [40, 0]
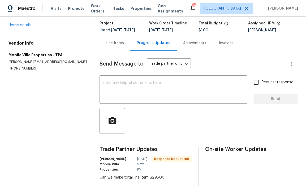
click at [119, 41] on div "Line Items" at bounding box center [115, 43] width 18 height 5
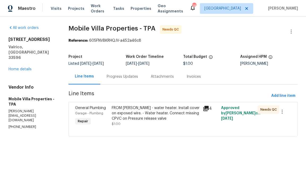
click at [134, 118] on div "FROM PAUL - water heater. Install cover on exposed wire. - Water heater. Connec…" at bounding box center [156, 113] width 88 height 16
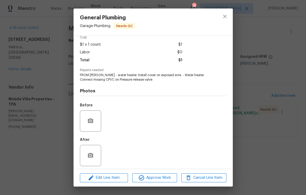
scroll to position [27, 0]
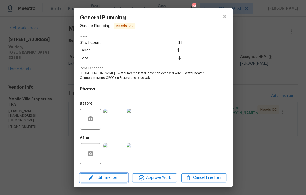
click at [116, 179] on span "Edit Line Item" at bounding box center [103, 178] width 45 height 7
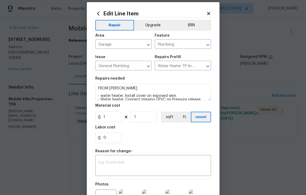
scroll to position [7, 0]
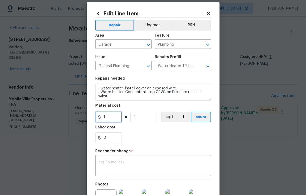
drag, startPoint x: 106, startPoint y: 119, endPoint x: 90, endPoint y: 119, distance: 15.1
click at [90, 119] on div "Edit Line Item Repair Upgrade BRN Area Garage ​ Feature Plumbing ​ Issue Genera…" at bounding box center [153, 124] width 133 height 245
type input "295"
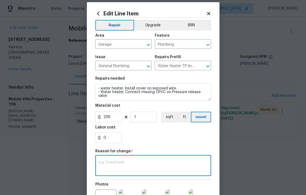
click at [103, 165] on textarea at bounding box center [152, 165] width 109 height 11
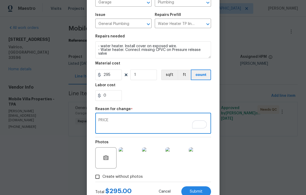
scroll to position [67, 0]
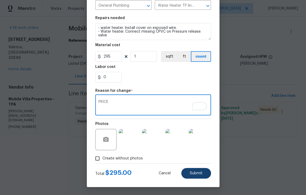
type textarea "PRICE"
click at [195, 173] on span "Submit" at bounding box center [196, 173] width 13 height 4
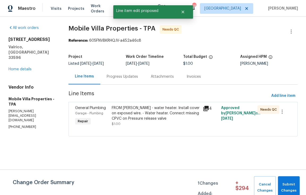
scroll to position [0, 0]
click at [127, 75] on div "Progress Updates" at bounding box center [122, 76] width 31 height 5
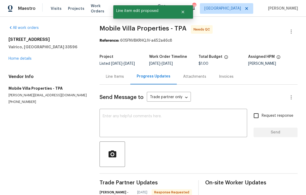
click at [115, 79] on div "Line Items" at bounding box center [115, 76] width 18 height 5
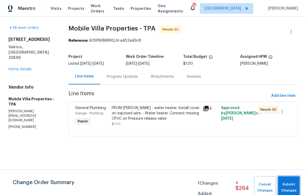
click at [289, 186] on span "Submit Changes" at bounding box center [288, 187] width 16 height 12
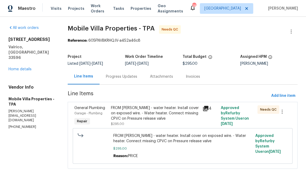
click at [154, 125] on div "FROM PAUL - water heater. Install cover on exposed wire. - Water heater. Connec…" at bounding box center [155, 115] width 88 height 21
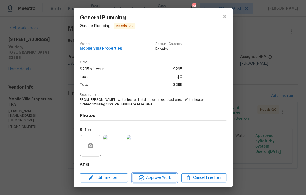
click at [160, 178] on span "Approve Work" at bounding box center [155, 178] width 42 height 7
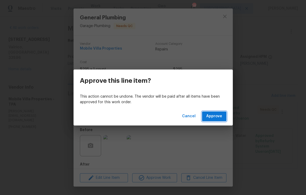
click at [215, 115] on span "Approve" at bounding box center [214, 116] width 16 height 7
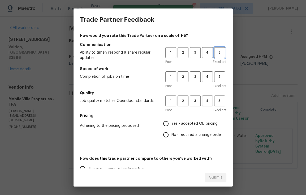
click at [215, 52] on span "5" at bounding box center [220, 53] width 10 height 6
click at [203, 80] on button "4" at bounding box center [207, 76] width 11 height 11
drag, startPoint x: 218, startPoint y: 104, endPoint x: 215, endPoint y: 107, distance: 4.5
click at [218, 104] on button "5" at bounding box center [219, 100] width 11 height 11
click at [174, 124] on span "Yes - accepted OD pricing" at bounding box center [194, 124] width 46 height 6
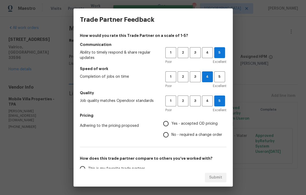
click at [171, 124] on input "Yes - accepted OD pricing" at bounding box center [165, 123] width 11 height 11
radio input "true"
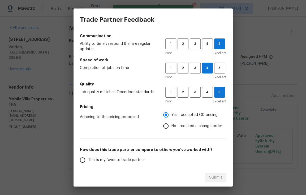
scroll to position [11, 0]
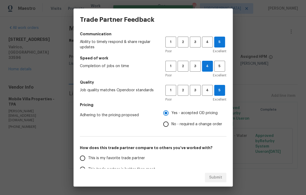
click at [102, 159] on span "This is my favorite trade partner" at bounding box center [116, 158] width 57 height 6
click at [88, 159] on input "This is my favorite trade partner" at bounding box center [82, 158] width 11 height 11
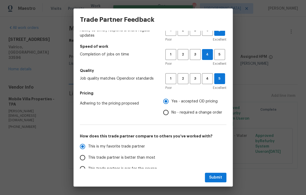
scroll to position [69, 0]
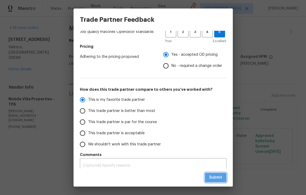
click at [220, 176] on span "Submit" at bounding box center [215, 177] width 13 height 7
radio input "true"
radio input "false"
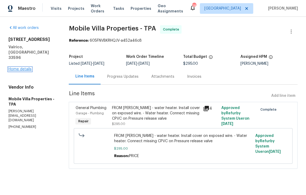
click at [26, 67] on link "Home details" at bounding box center [19, 69] width 23 height 4
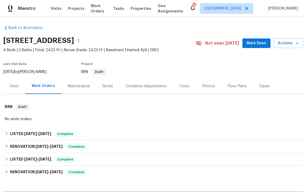
scroll to position [3, 0]
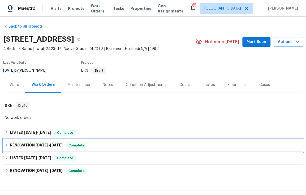
click at [5, 144] on icon at bounding box center [7, 145] width 4 height 4
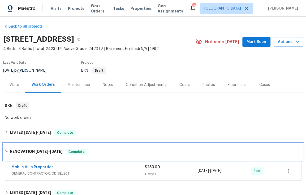
click at [6, 150] on icon at bounding box center [7, 151] width 4 height 4
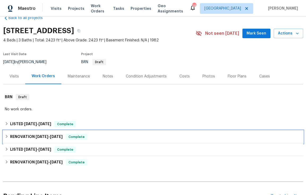
scroll to position [12, 0]
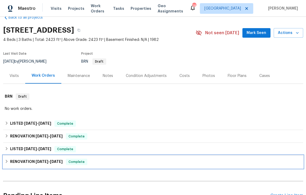
click at [6, 161] on icon at bounding box center [7, 161] width 4 height 4
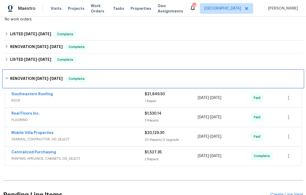
scroll to position [110, 0]
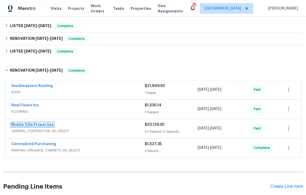
click at [45, 124] on link "Mobile Villa Properties" at bounding box center [32, 125] width 42 height 4
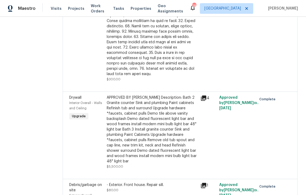
scroll to position [286, 0]
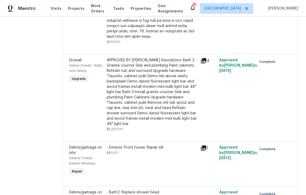
click at [201, 58] on icon at bounding box center [203, 60] width 5 height 5
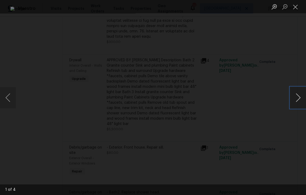
click at [299, 99] on button "Next image" at bounding box center [298, 97] width 16 height 21
click at [294, 7] on button "Close lightbox" at bounding box center [295, 6] width 11 height 9
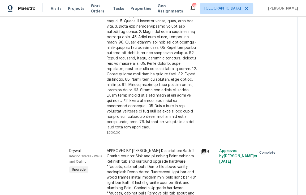
scroll to position [0, 0]
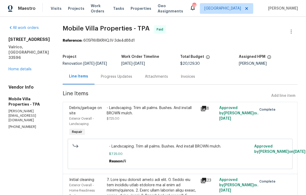
click at [20, 72] on div "2715 Golf Heights Cir Valrico, FL 33596 Home details" at bounding box center [28, 54] width 41 height 35
click at [12, 71] on link "Home details" at bounding box center [19, 69] width 23 height 4
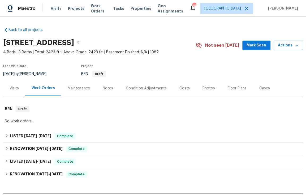
click at [13, 89] on div "Visits" at bounding box center [14, 88] width 9 height 5
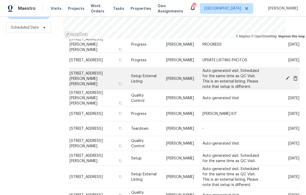
scroll to position [251, 0]
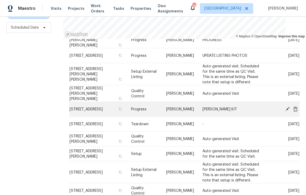
click at [293, 106] on icon at bounding box center [295, 108] width 4 height 5
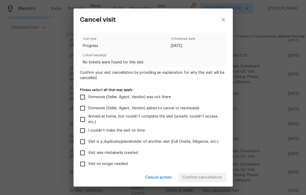
click at [123, 163] on span "Visit no longer needed" at bounding box center [108, 164] width 40 height 6
click at [88, 163] on input "Visit no longer needed" at bounding box center [82, 163] width 11 height 11
checkbox input "true"
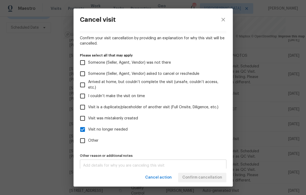
scroll to position [40, 0]
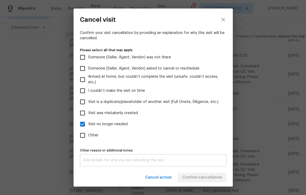
click at [126, 158] on textarea at bounding box center [153, 160] width 140 height 4
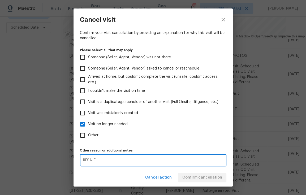
type textarea "RESALE"
click at [193, 132] on label "Other" at bounding box center [149, 135] width 145 height 11
click at [88, 132] on input "Other" at bounding box center [82, 135] width 11 height 11
checkbox input "true"
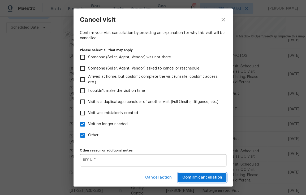
click at [204, 176] on span "Confirm cancellation" at bounding box center [202, 177] width 40 height 7
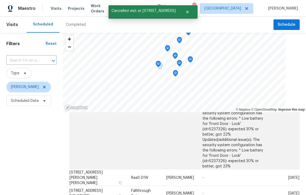
scroll to position [0, 0]
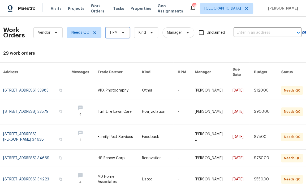
click at [120, 36] on span "HPM" at bounding box center [118, 32] width 24 height 11
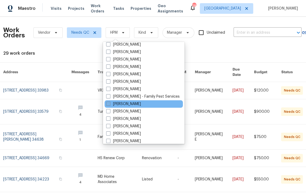
scroll to position [70, 0]
click at [128, 102] on label "[PERSON_NAME]" at bounding box center [123, 103] width 35 height 5
click at [110, 102] on input "[PERSON_NAME]" at bounding box center [107, 102] width 3 height 3
checkbox input "true"
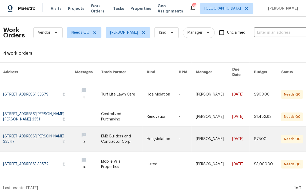
click at [142, 132] on td "Hoa_violation" at bounding box center [158, 139] width 32 height 25
click at [142, 133] on td "Hoa_violation" at bounding box center [158, 139] width 32 height 25
click at [142, 129] on td "Hoa_violation" at bounding box center [158, 139] width 32 height 25
click at [57, 141] on link at bounding box center [39, 139] width 72 height 25
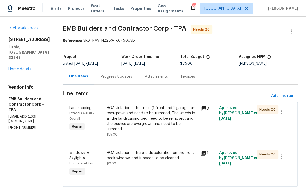
click at [103, 78] on div "Progress Updates" at bounding box center [116, 76] width 31 height 5
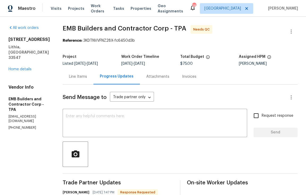
click at [72, 78] on div "Line Items" at bounding box center [78, 76] width 18 height 5
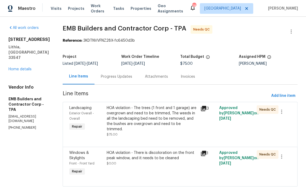
click at [138, 156] on div "HOA violation - There is discoloration on the front peak window, and it needs t…" at bounding box center [152, 158] width 90 height 16
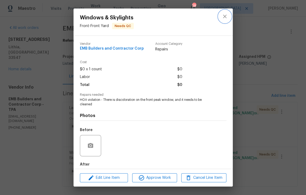
click at [224, 17] on icon "close" at bounding box center [224, 16] width 3 height 3
